Goal: Task Accomplishment & Management: Complete application form

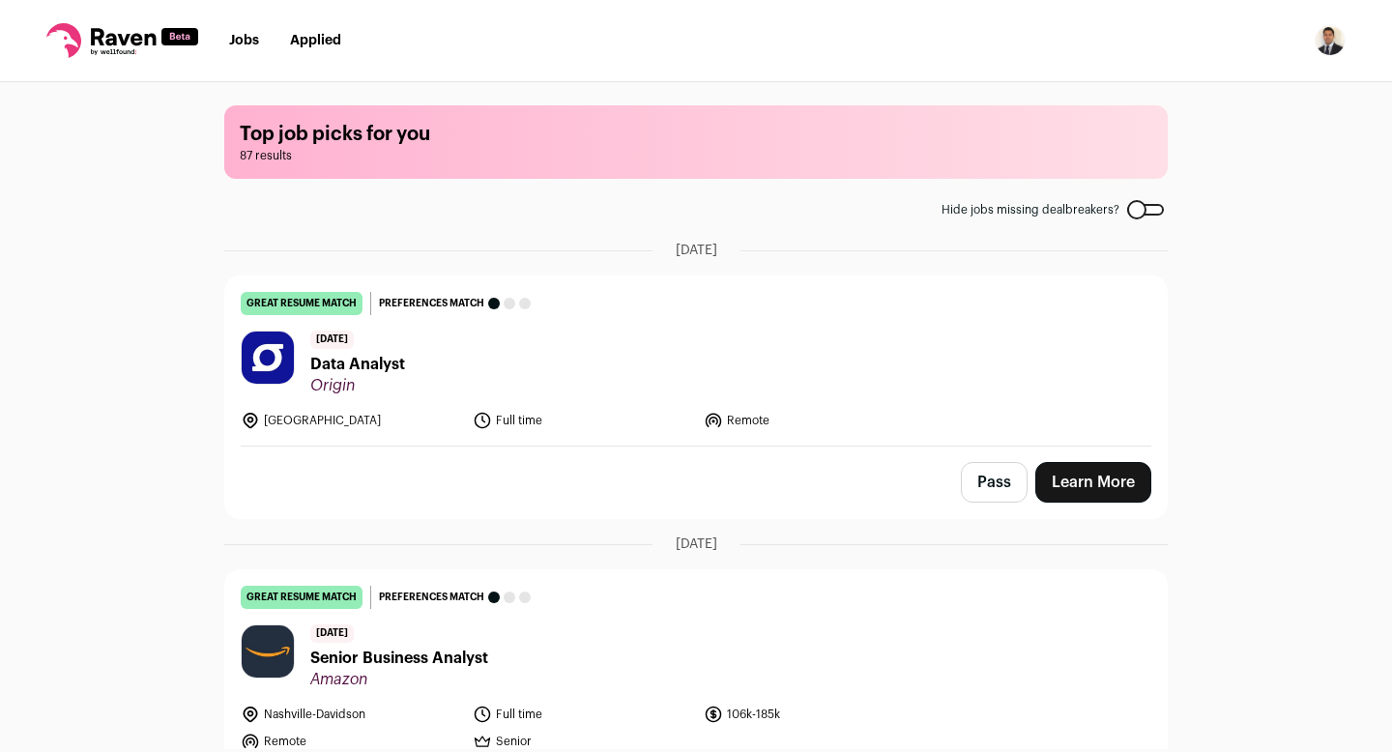
scroll to position [135, 0]
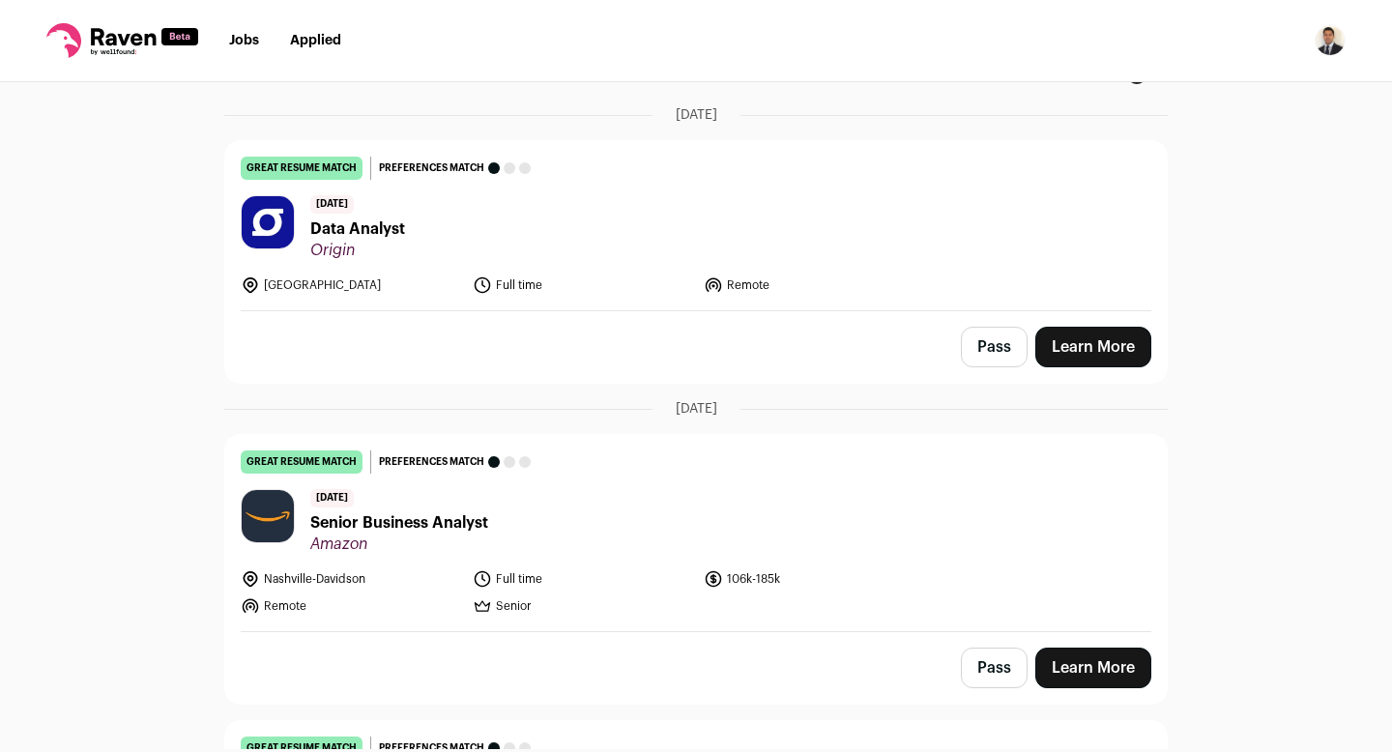
click at [1090, 355] on link "Learn More" at bounding box center [1093, 347] width 116 height 41
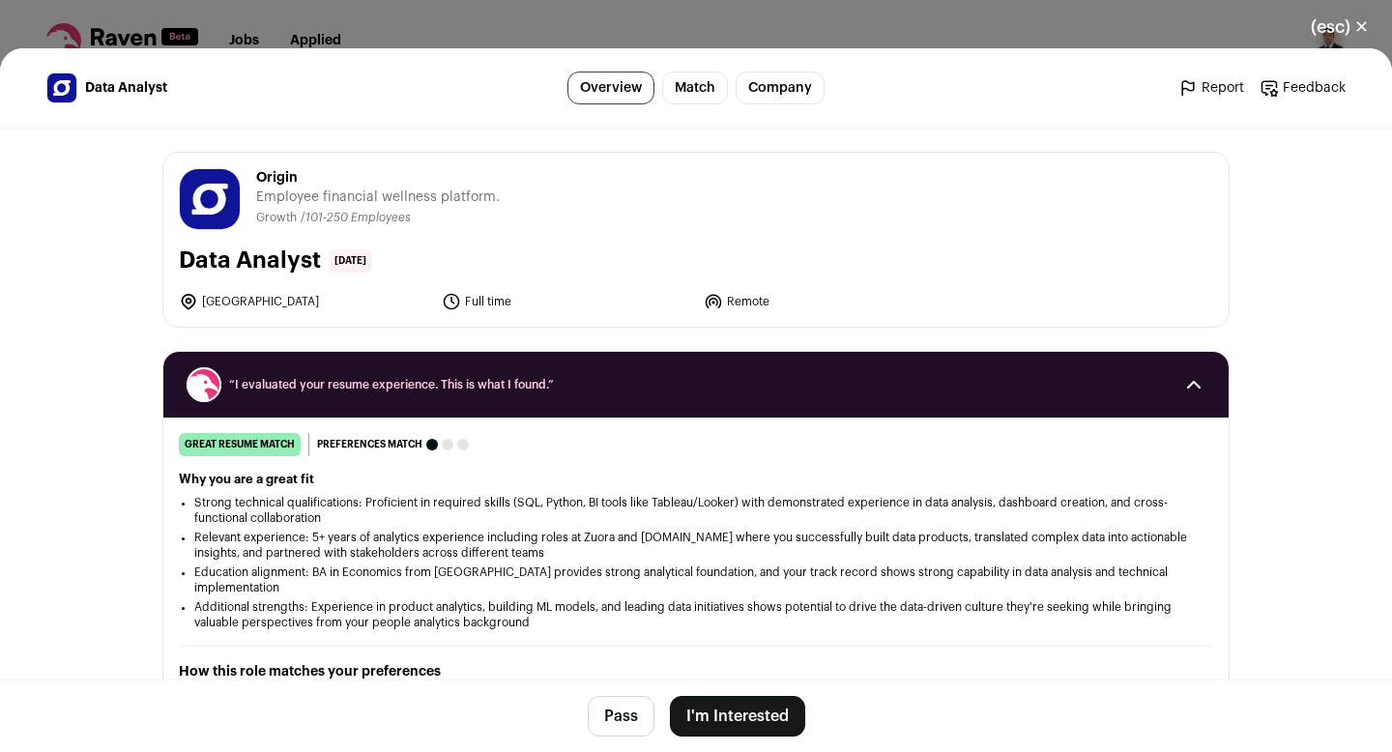
click at [741, 707] on button "I'm Interested" at bounding box center [737, 716] width 135 height 41
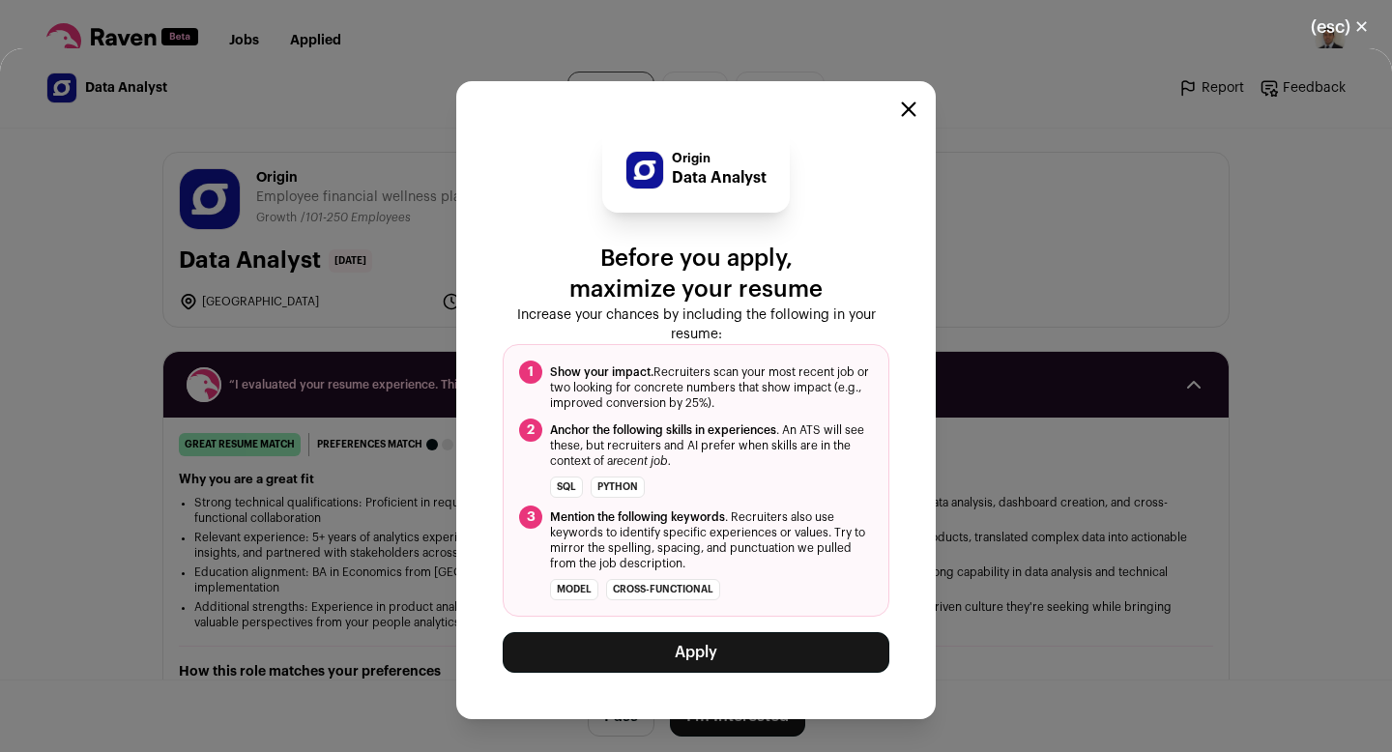
click at [694, 650] on button "Apply" at bounding box center [696, 652] width 387 height 41
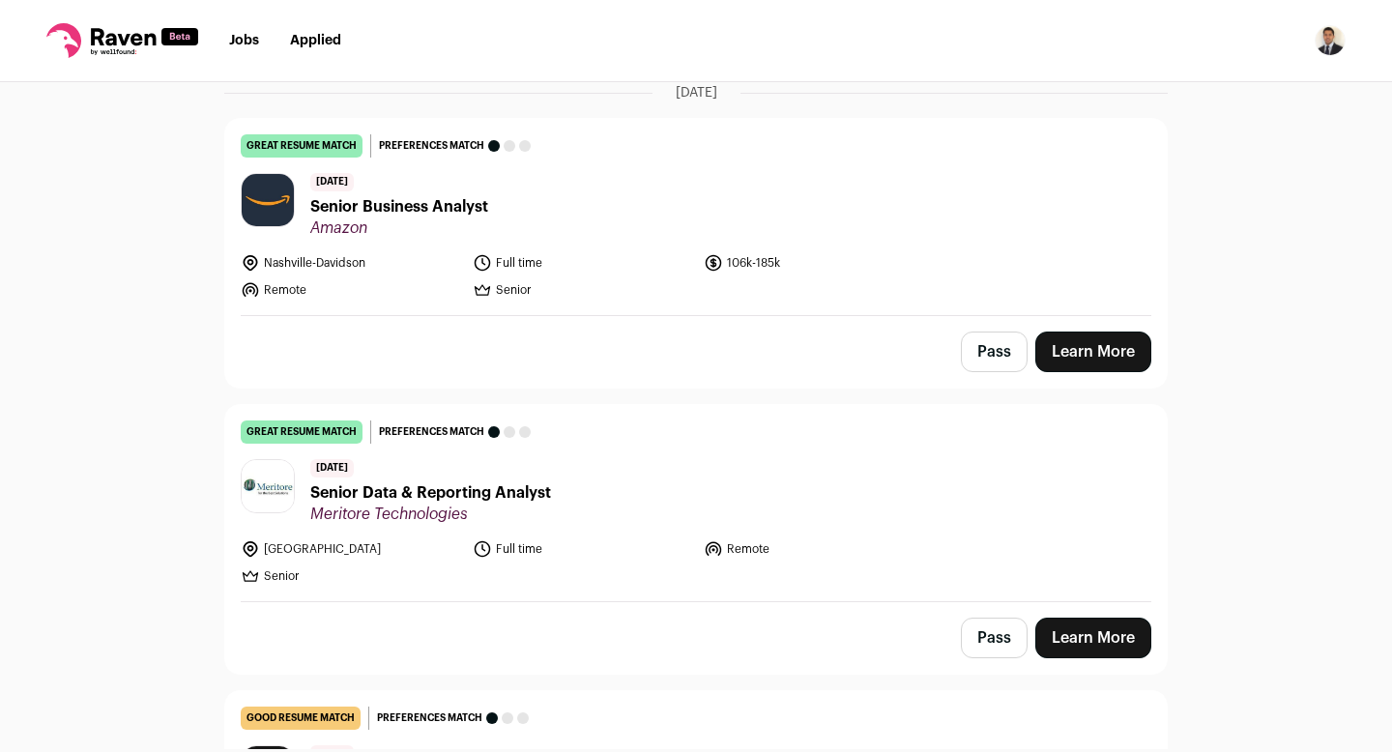
scroll to position [163, 0]
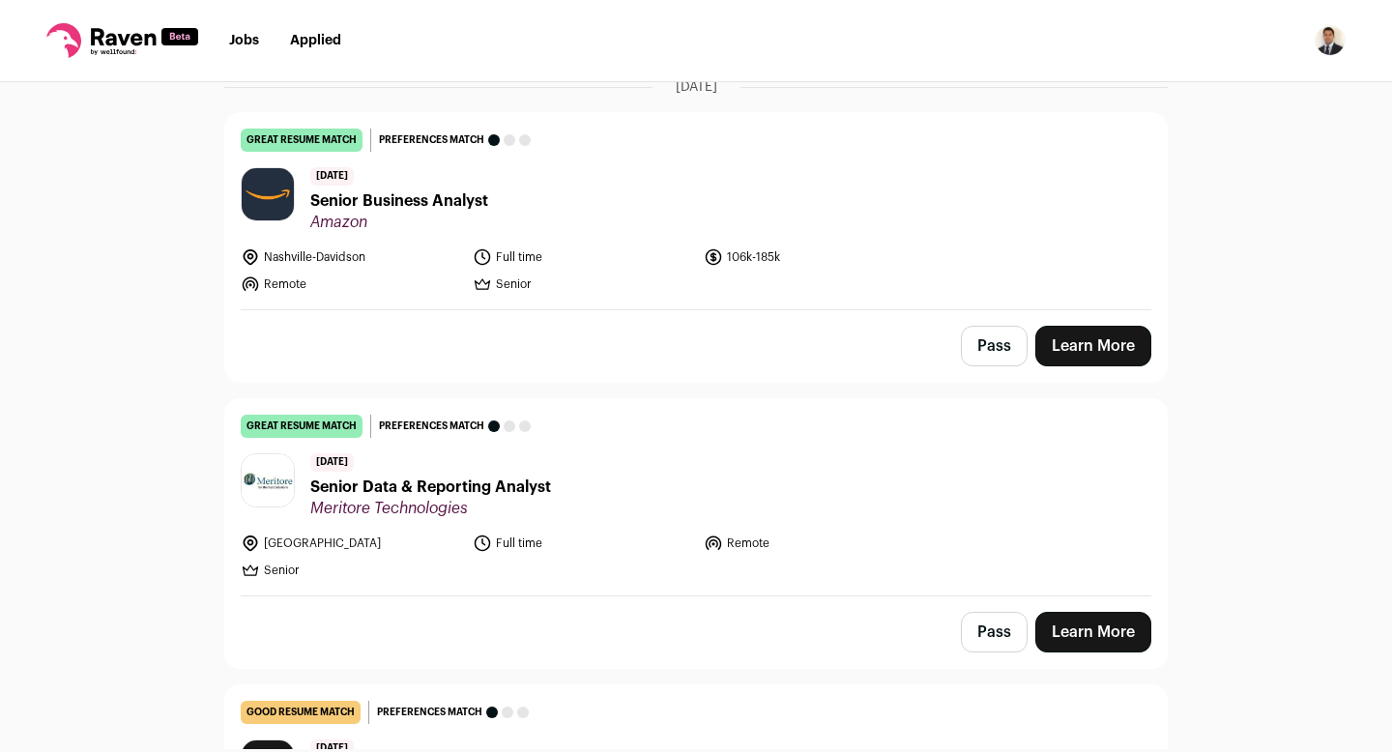
click at [992, 346] on button "Pass" at bounding box center [994, 346] width 67 height 41
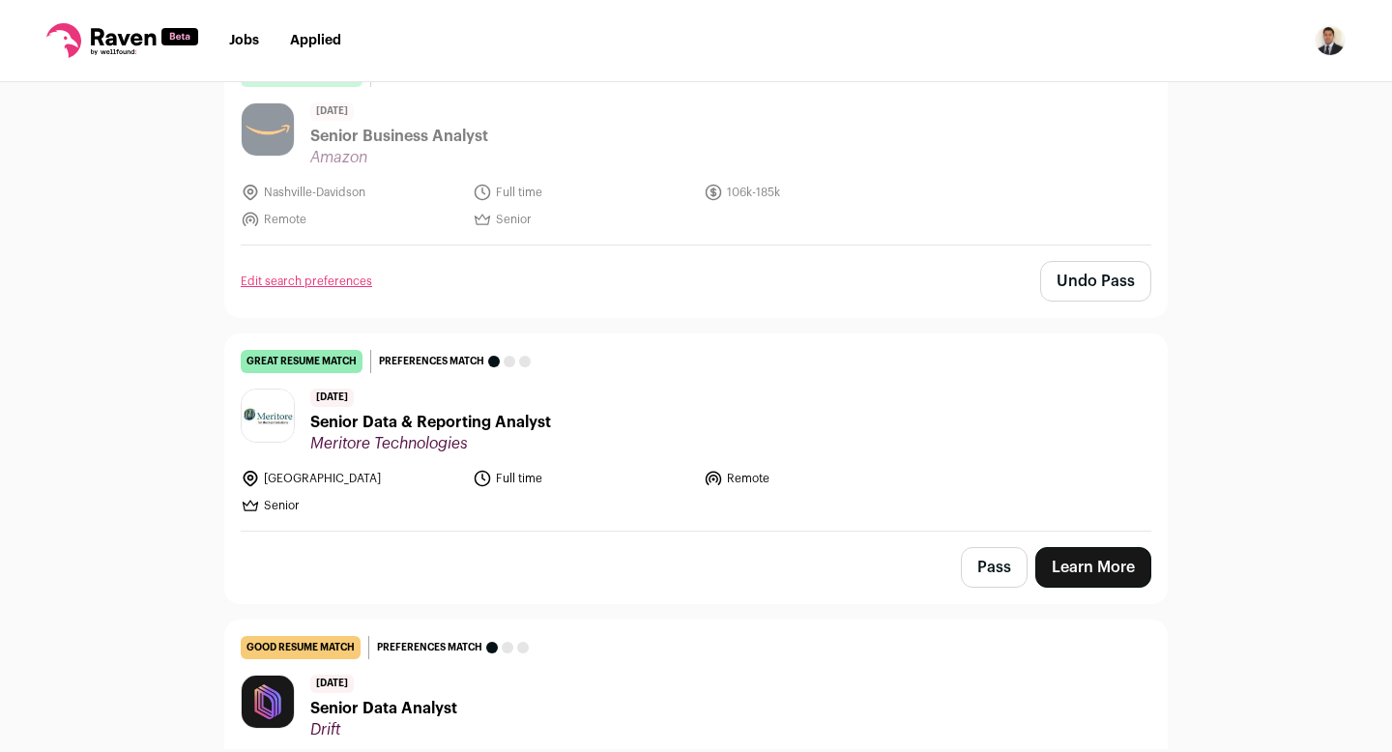
scroll to position [253, 0]
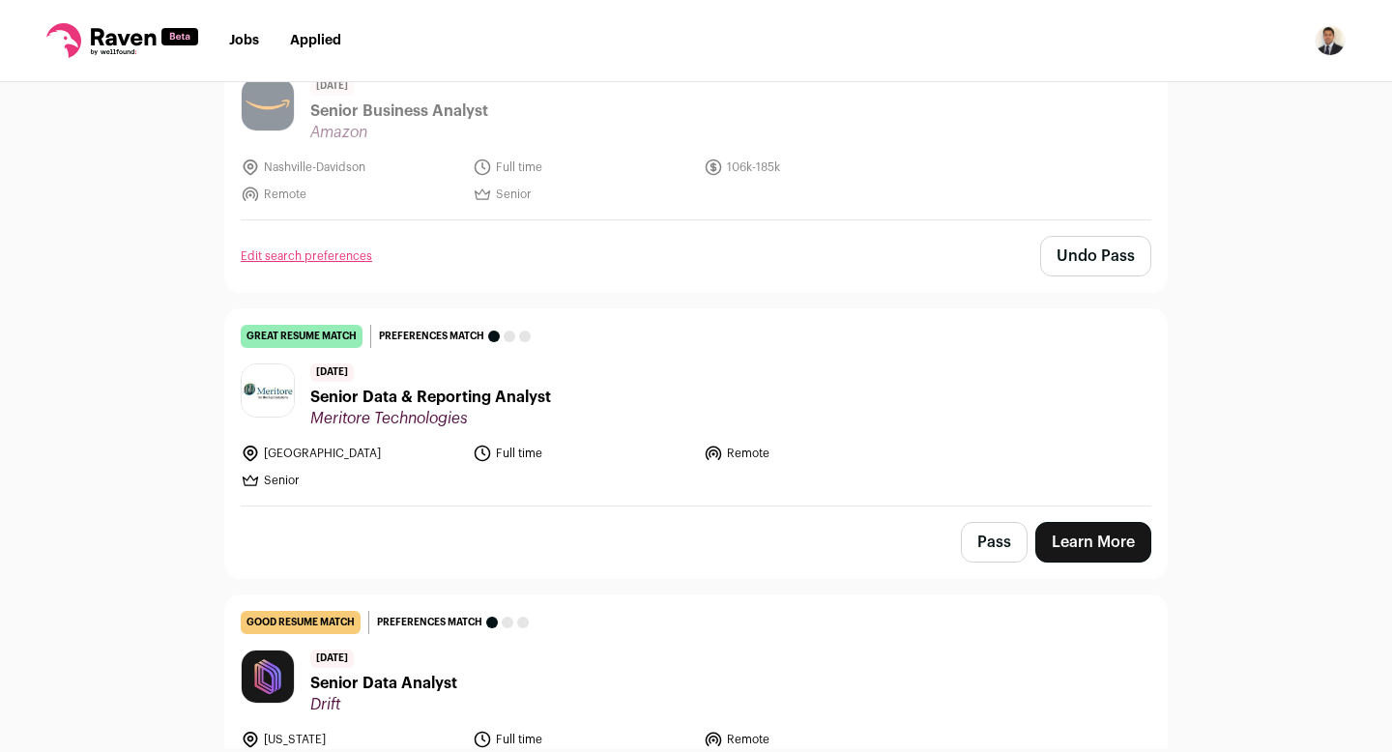
click at [1074, 543] on link "Learn More" at bounding box center [1093, 542] width 116 height 41
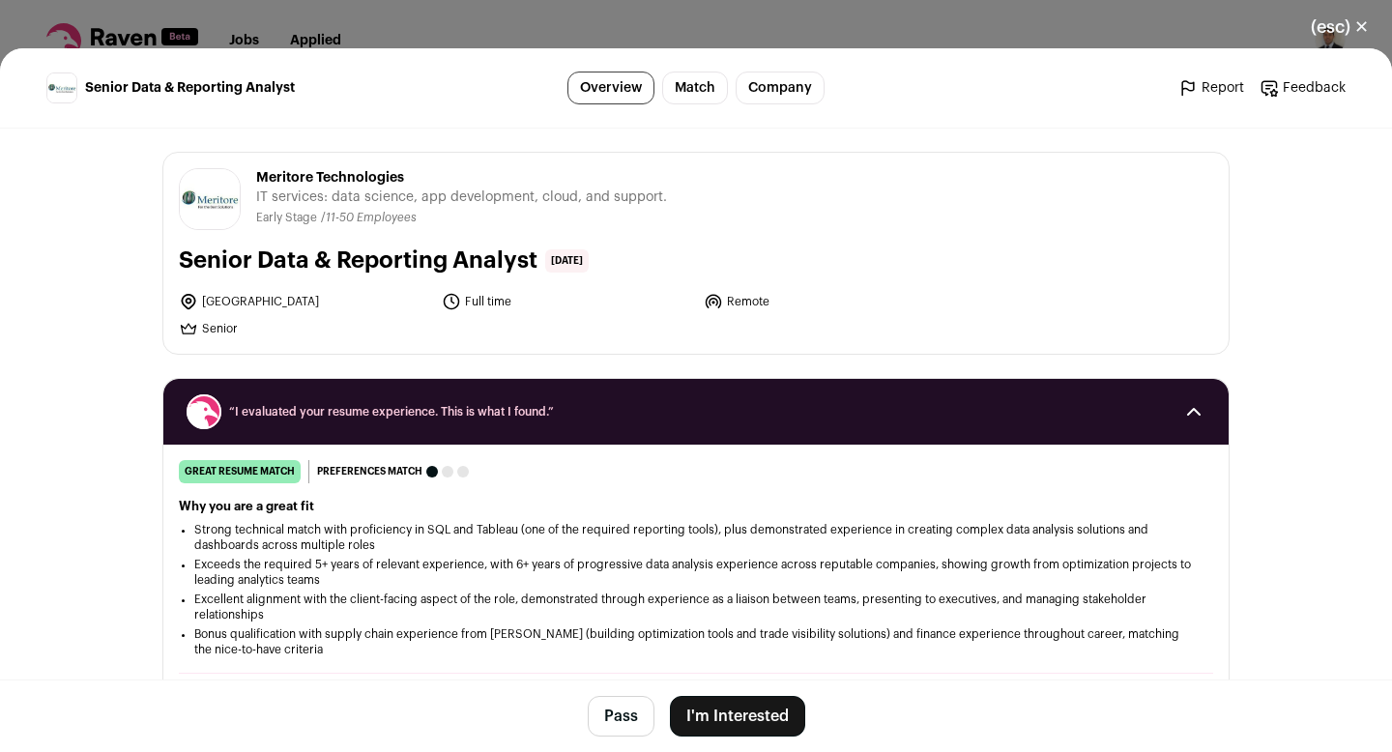
click at [751, 719] on button "I'm Interested" at bounding box center [737, 716] width 135 height 41
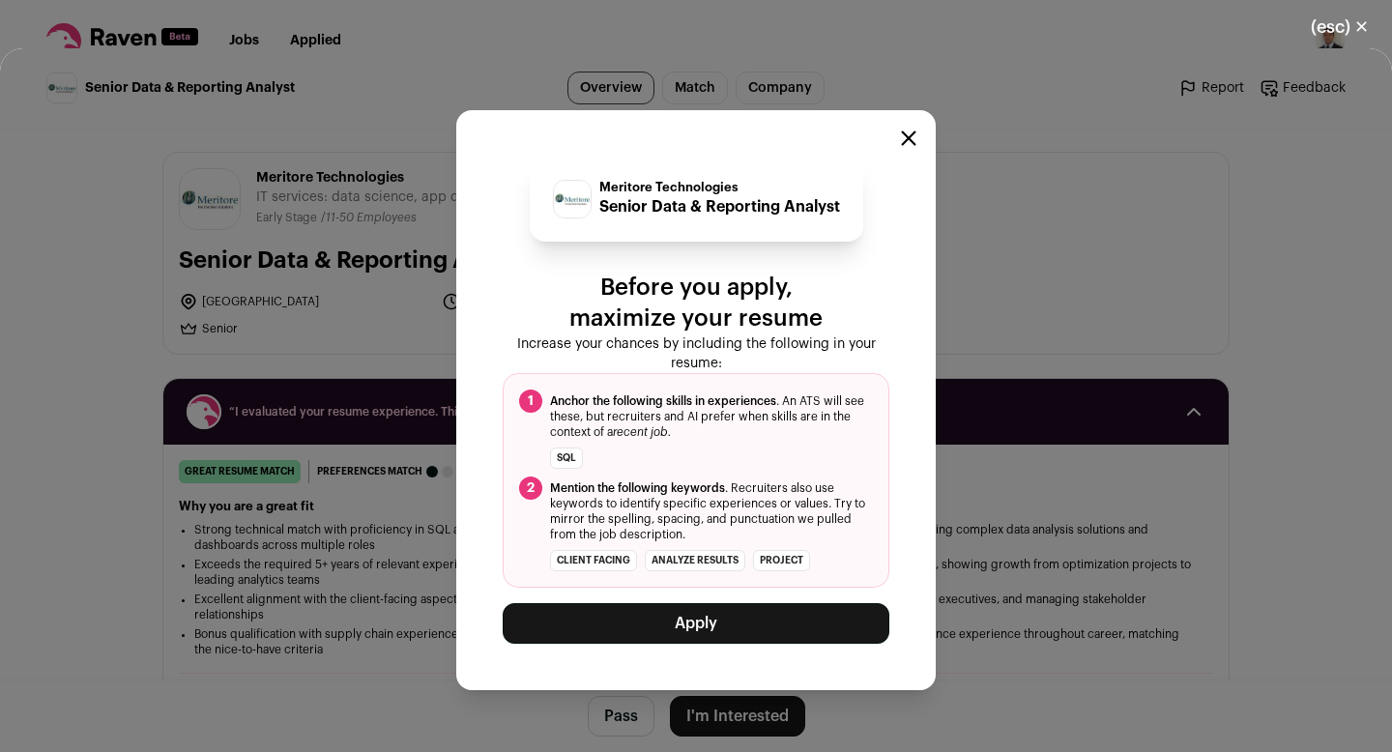
click at [723, 629] on button "Apply" at bounding box center [696, 623] width 387 height 41
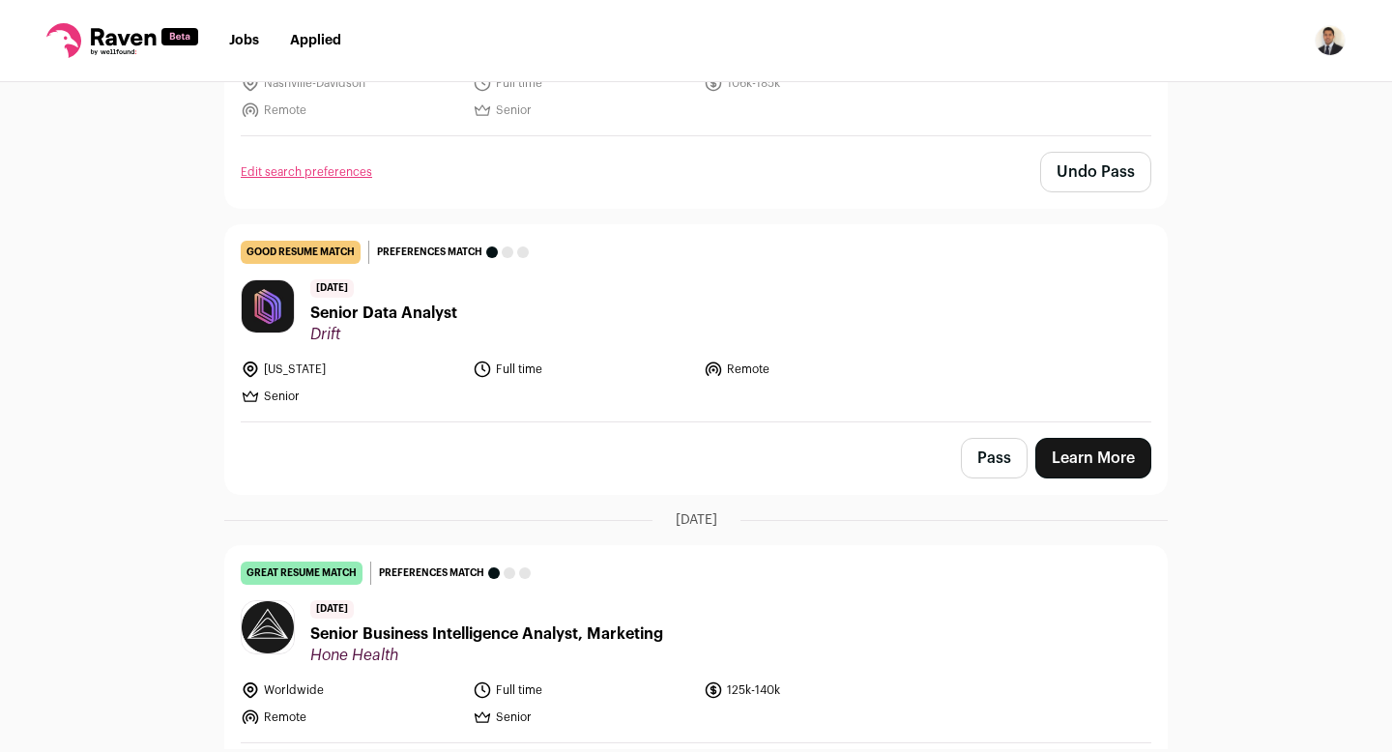
scroll to position [339, 0]
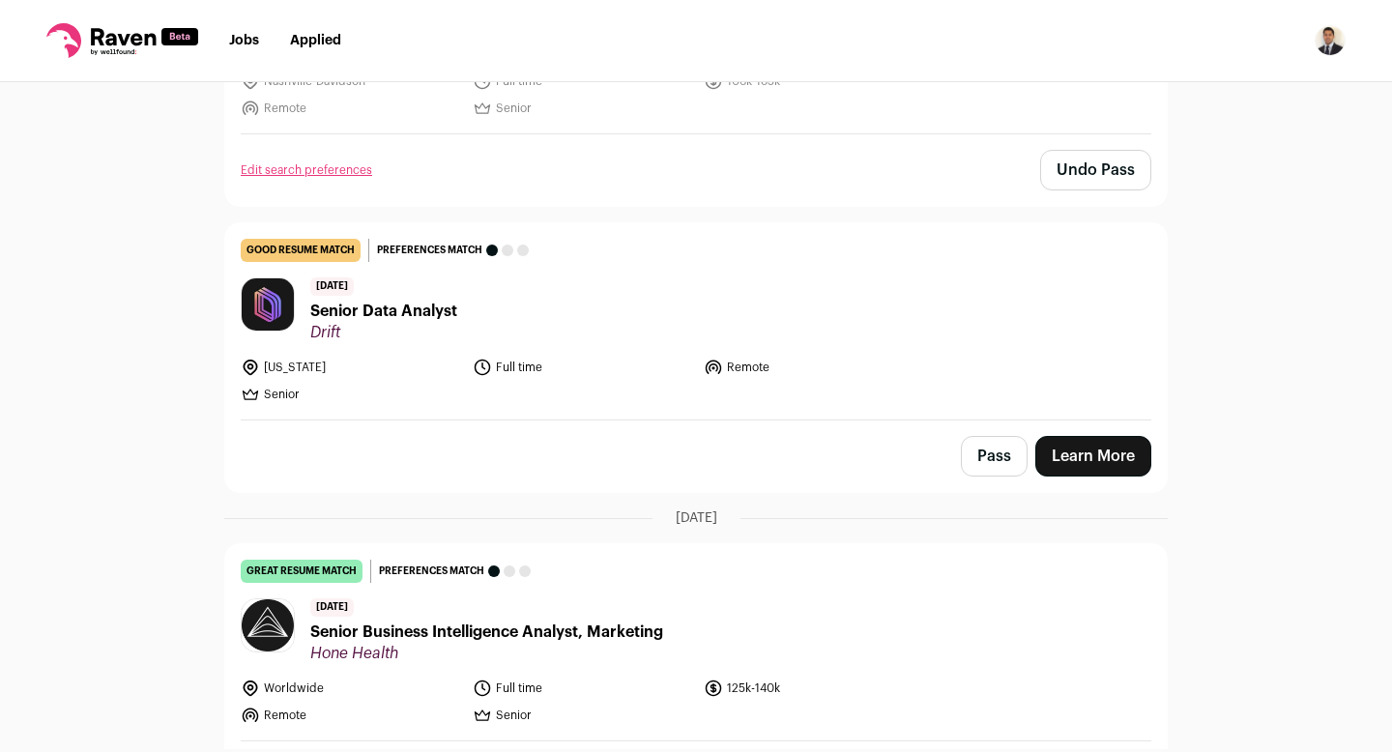
click at [1003, 463] on button "Pass" at bounding box center [994, 456] width 67 height 41
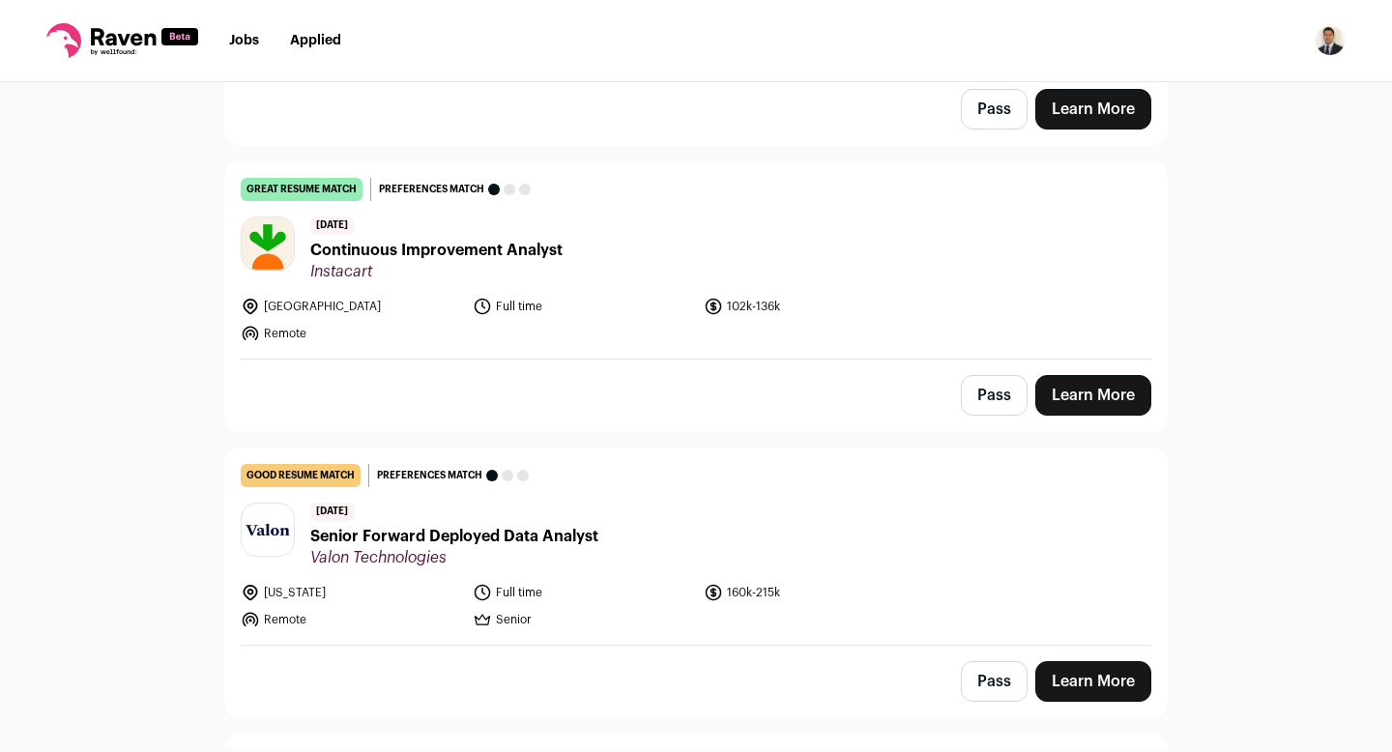
scroll to position [1026, 0]
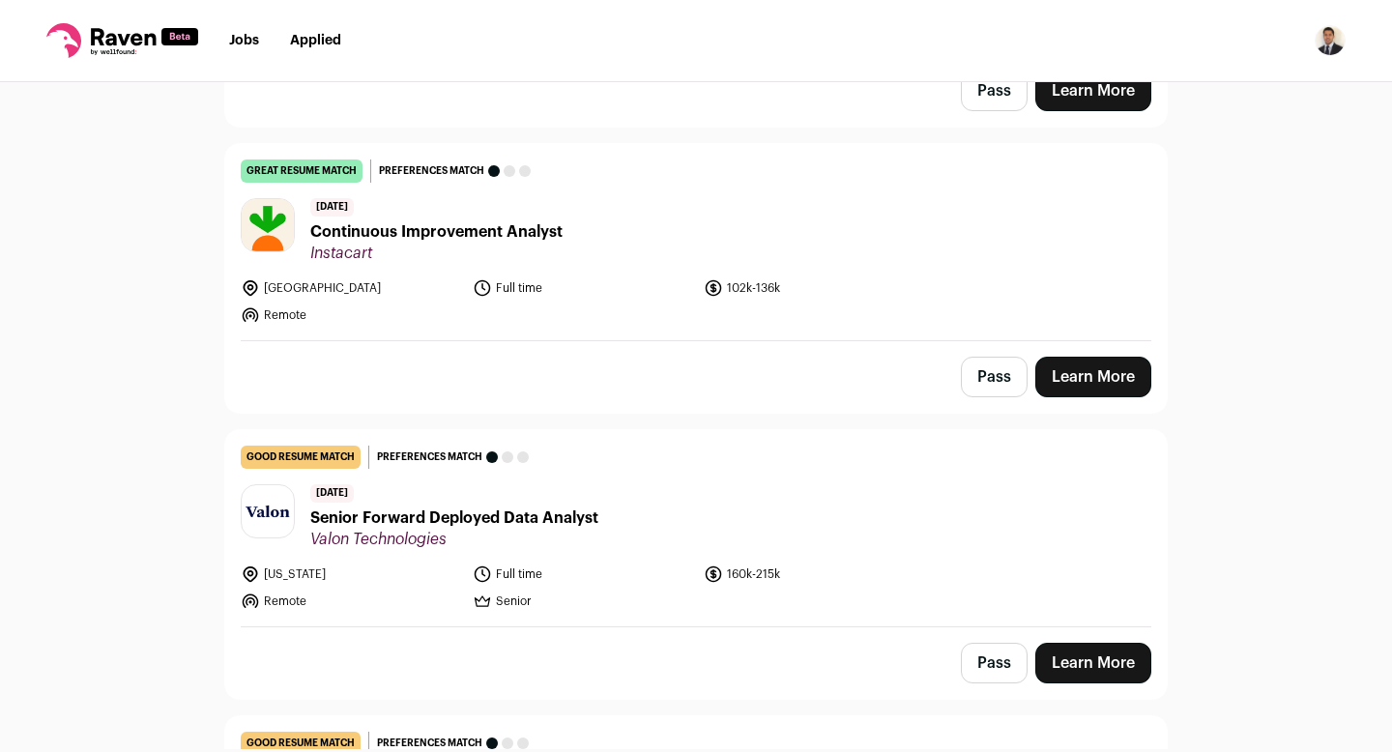
click at [1105, 381] on link "Learn More" at bounding box center [1093, 377] width 116 height 41
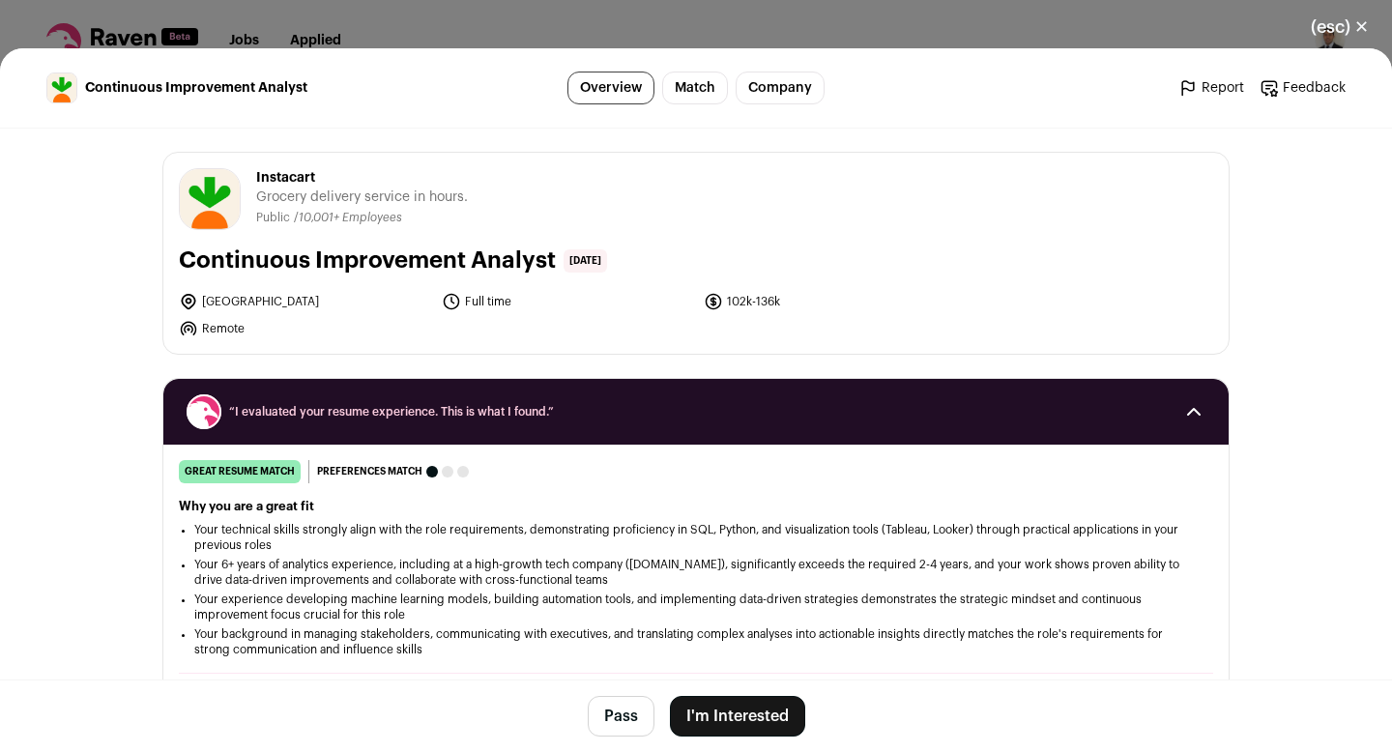
click at [734, 710] on button "I'm Interested" at bounding box center [737, 716] width 135 height 41
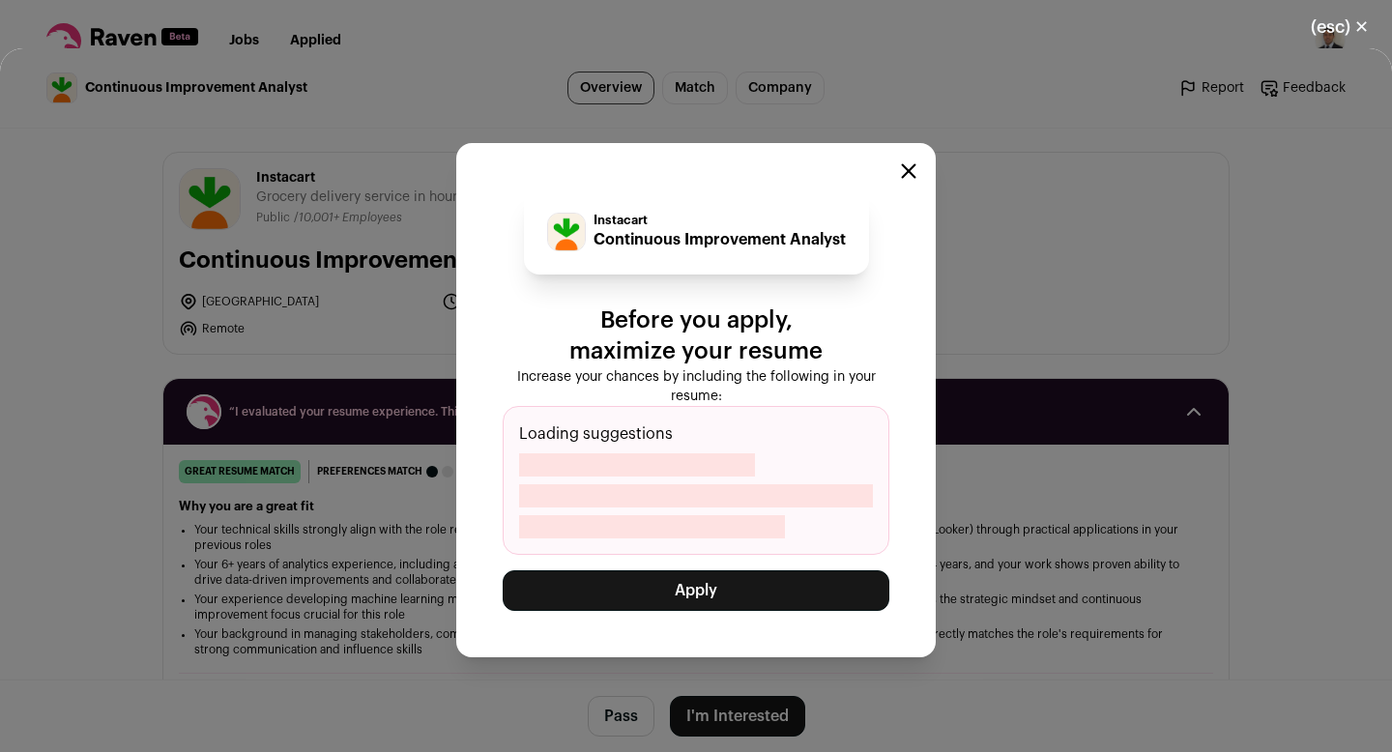
click at [738, 599] on button "Apply" at bounding box center [696, 590] width 387 height 41
